Goal: Navigation & Orientation: Find specific page/section

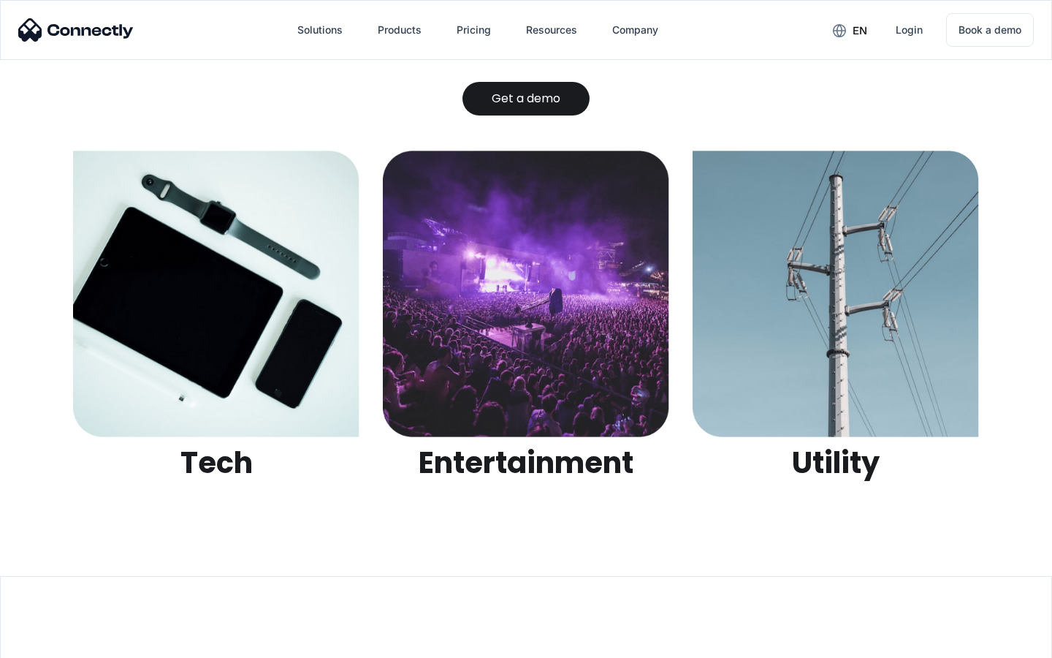
scroll to position [4610, 0]
